Goal: Check status

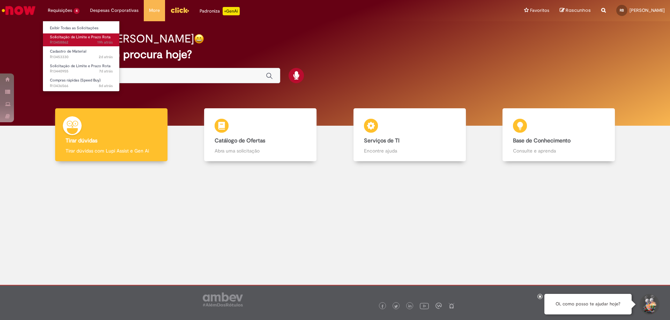
click at [77, 41] on span "19h atrás 19 horas atrás R13458862" at bounding box center [81, 43] width 63 height 6
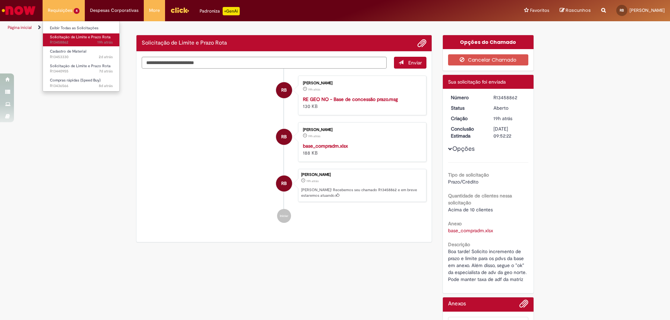
click at [77, 41] on span "19h atrás 19 horas atrás R13458862" at bounding box center [81, 43] width 63 height 6
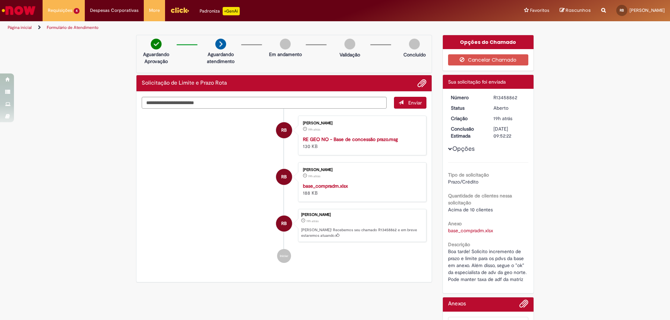
scroll to position [35, 0]
click at [53, 16] on li "Requisições 3 Exibir Todas as Solicitações Solicitação de Limite e Prazo Rota 2…" at bounding box center [64, 10] width 42 height 21
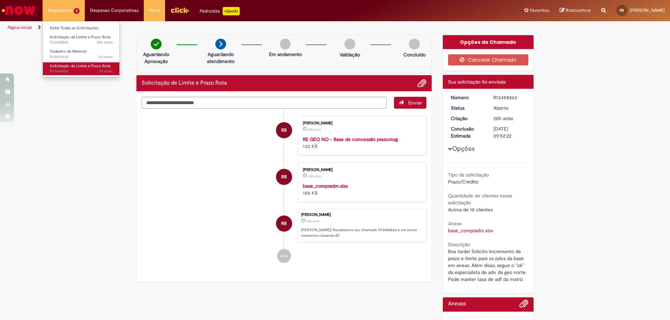
click at [74, 67] on span "Solicitação de Limite e Prazo Rota" at bounding box center [80, 65] width 61 height 5
